Goal: Find specific page/section: Find specific page/section

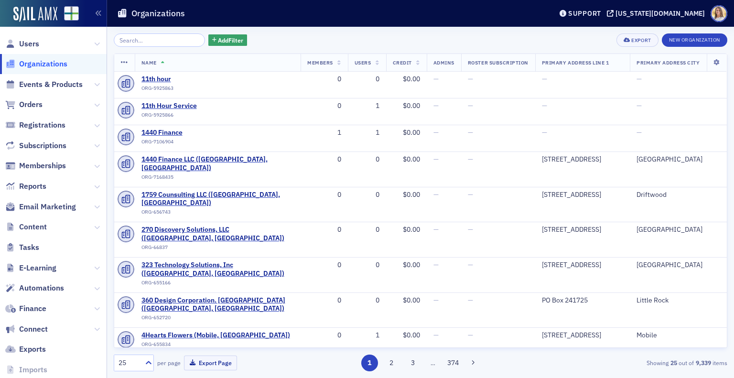
click at [175, 39] on input "search" at bounding box center [159, 39] width 91 height 13
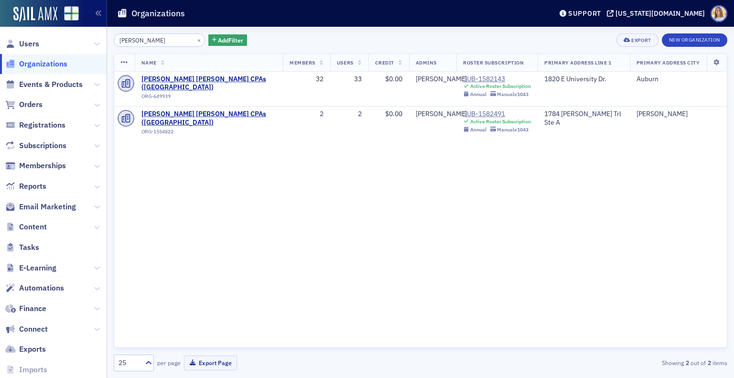
type input "[PERSON_NAME]"
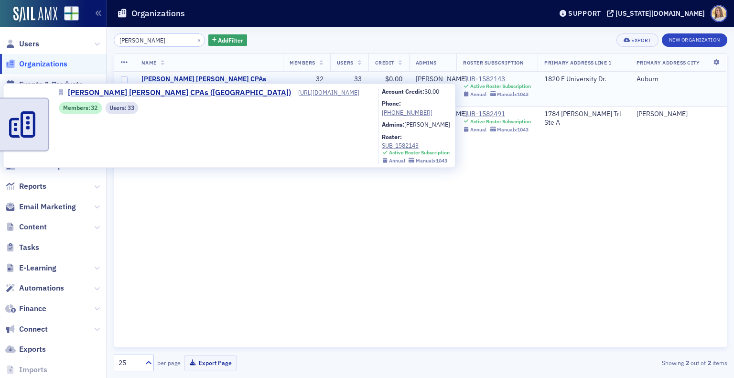
click at [226, 74] on td "[PERSON_NAME] [PERSON_NAME] CPAs ([GEOGRAPHIC_DATA]) ORG-649939" at bounding box center [209, 89] width 149 height 35
click at [207, 80] on span "[PERSON_NAME] [PERSON_NAME] CPAs ([GEOGRAPHIC_DATA])" at bounding box center [208, 83] width 135 height 17
select select "US"
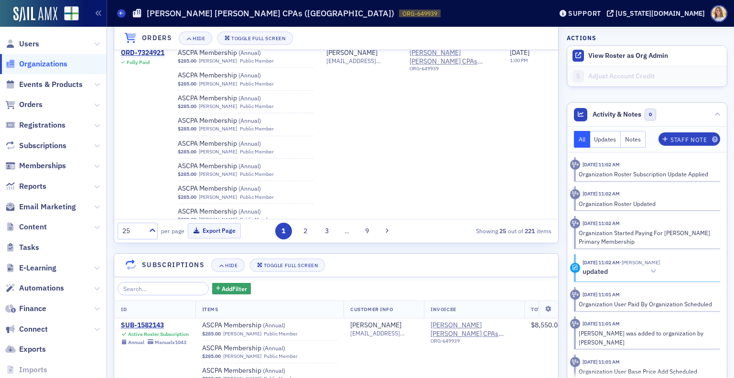
scroll to position [834, 0]
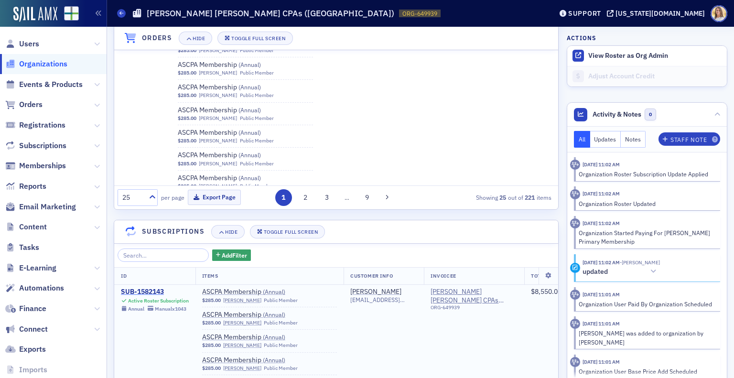
click at [153, 288] on div "SUB-1582143" at bounding box center [155, 292] width 68 height 9
